Goal: Task Accomplishment & Management: Use online tool/utility

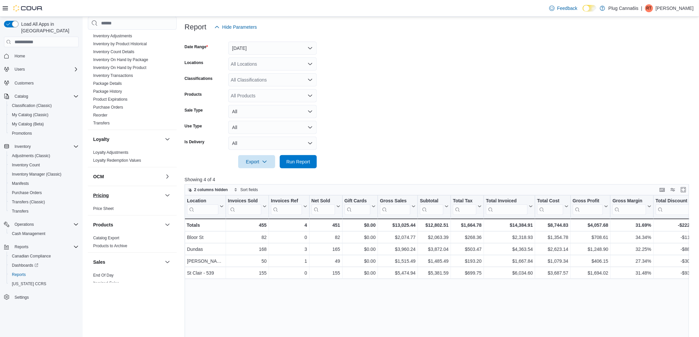
scroll to position [153, 0]
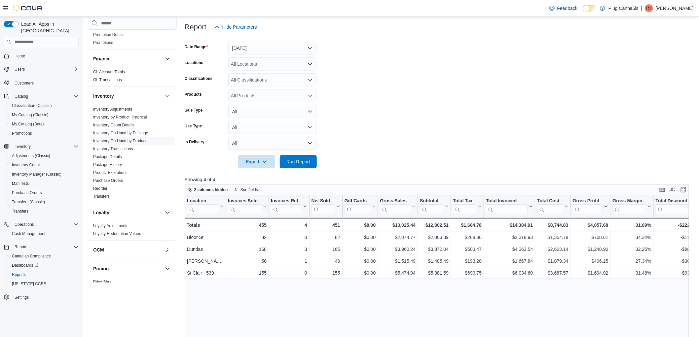
click at [114, 141] on link "Inventory On Hand by Product" at bounding box center [119, 141] width 53 height 5
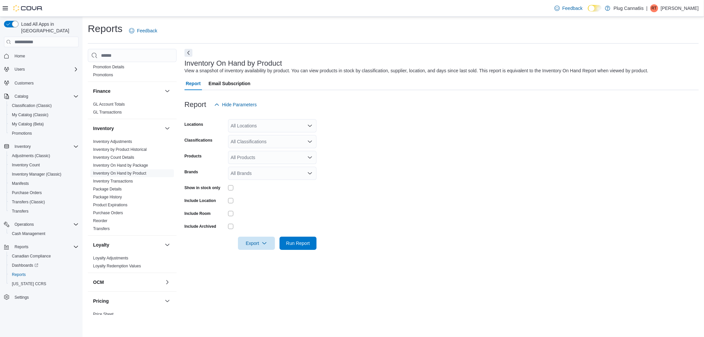
click at [257, 126] on div "All Locations" at bounding box center [272, 125] width 88 height 13
click at [252, 169] on button "[PERSON_NAME]" at bounding box center [272, 166] width 88 height 10
click at [395, 166] on form "Locations [PERSON_NAME] Classifications All Classifications Products All Produc…" at bounding box center [442, 180] width 514 height 139
click at [234, 189] on div at bounding box center [272, 187] width 88 height 5
click at [290, 239] on span "Run Report" at bounding box center [298, 242] width 29 height 13
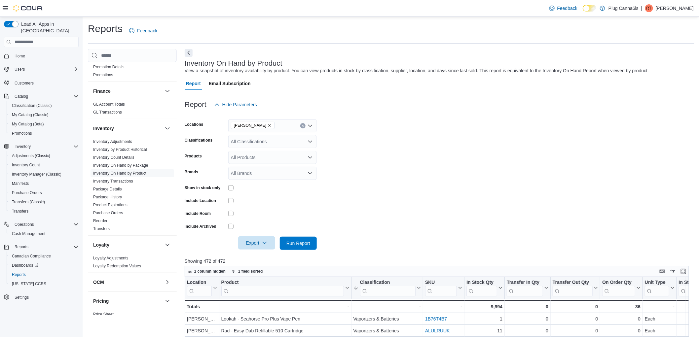
click at [266, 249] on span "Export" at bounding box center [256, 242] width 29 height 13
click at [264, 261] on button "Export to Excel" at bounding box center [258, 256] width 38 height 13
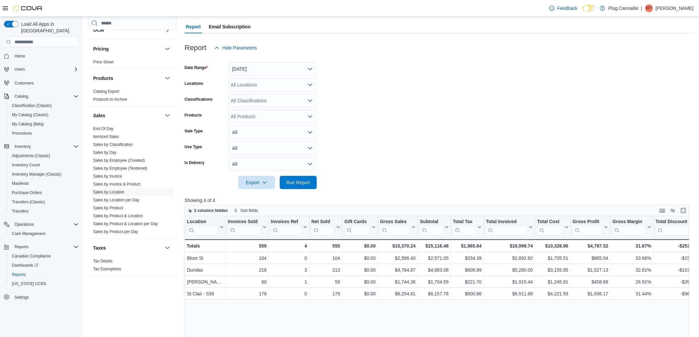
scroll to position [73, 0]
